Goal: Complete application form

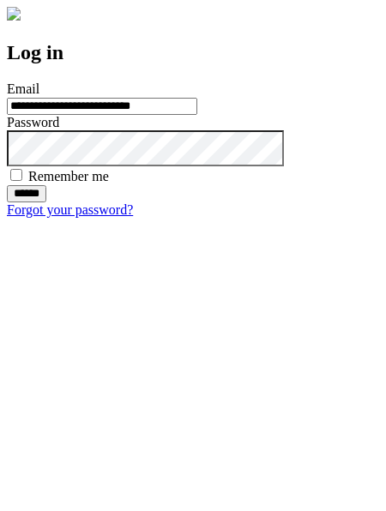
type input "**********"
click at [46, 203] on input "******" at bounding box center [26, 193] width 39 height 17
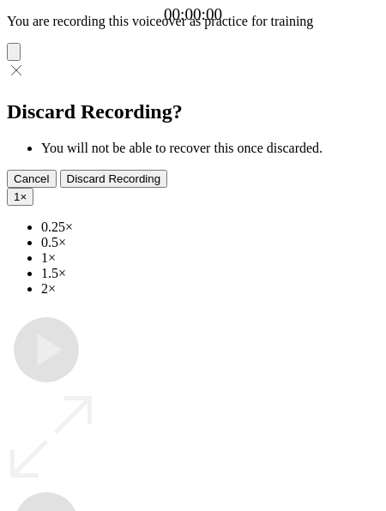
type input "**********"
